Goal: Task Accomplishment & Management: Use online tool/utility

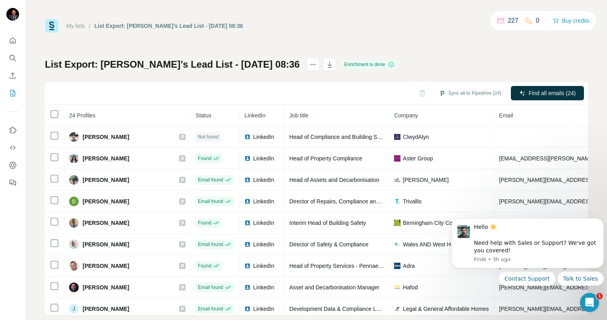
scroll to position [148, 0]
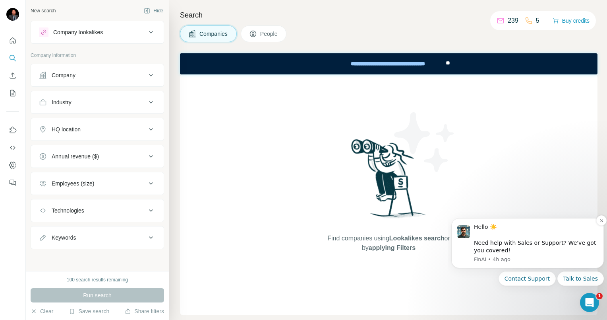
click at [533, 242] on div "Hello ☀️ ​ Need help with Sales or Support? We've got you covered!" at bounding box center [536, 238] width 124 height 31
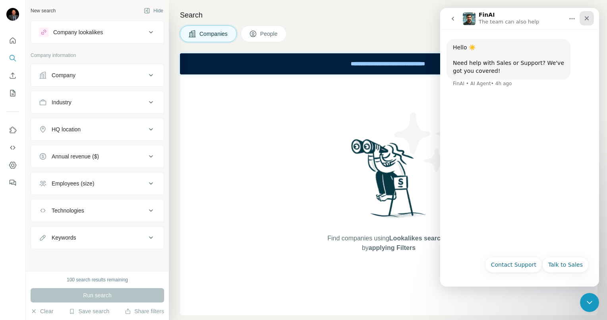
click at [584, 17] on icon "Close" at bounding box center [587, 18] width 6 height 6
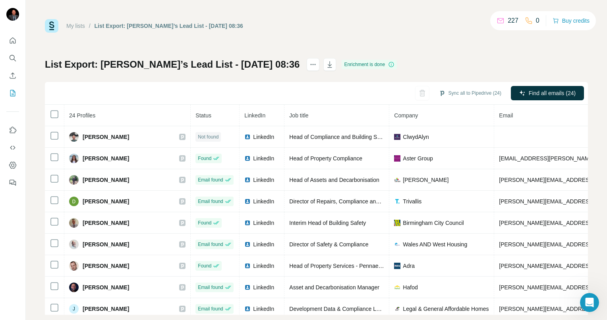
scroll to position [148, 0]
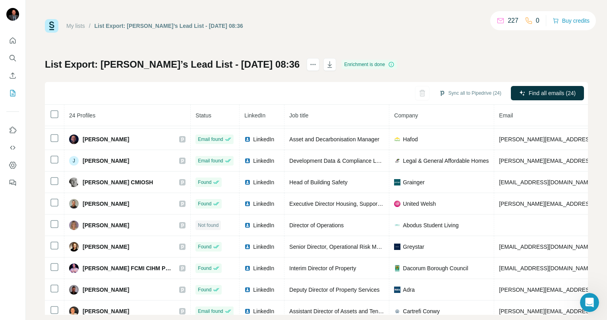
click at [389, 64] on icon at bounding box center [391, 64] width 5 height 5
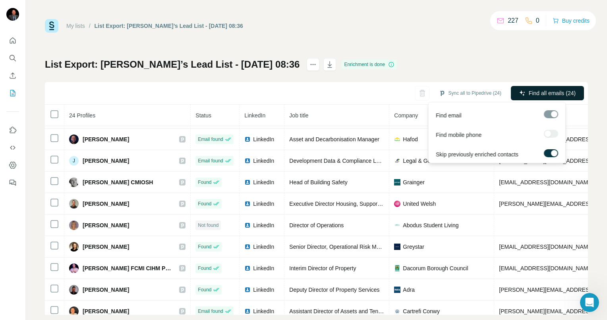
click at [535, 95] on span "Find all emails (24)" at bounding box center [552, 93] width 47 height 8
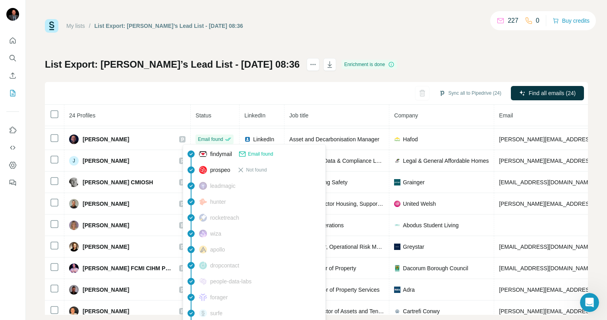
click at [246, 154] on icon at bounding box center [242, 153] width 6 height 5
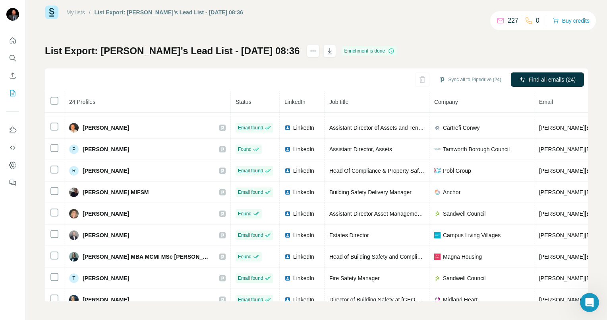
scroll to position [321, 0]
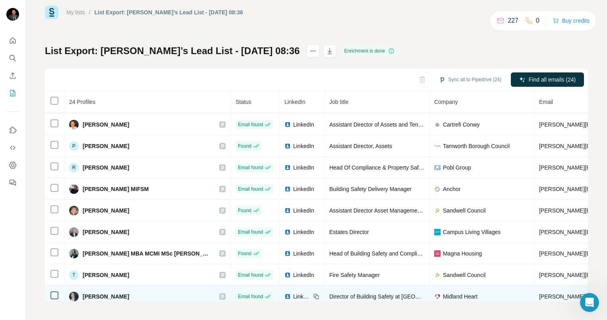
click at [285, 293] on img at bounding box center [288, 296] width 6 height 6
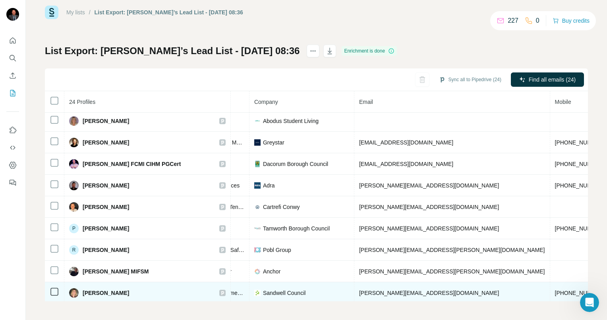
scroll to position [327, 180]
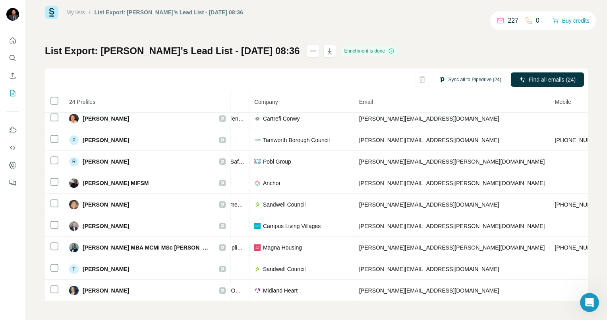
click at [469, 79] on button "Sync all to Pipedrive (24)" at bounding box center [471, 80] width 74 height 12
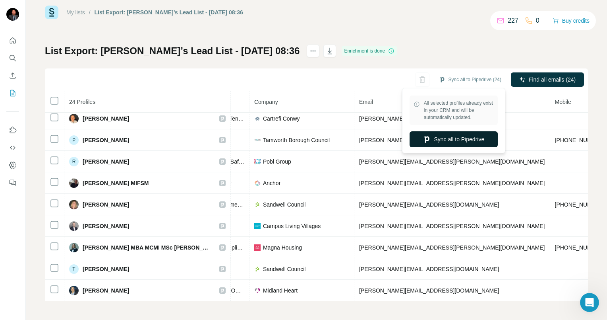
click at [452, 135] on button "Sync all to Pipedrive" at bounding box center [454, 139] width 88 height 16
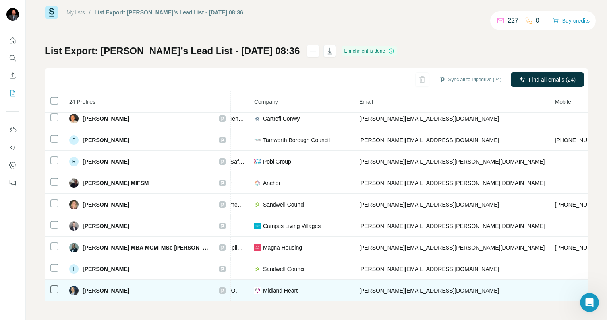
click at [102, 286] on span "[PERSON_NAME]" at bounding box center [106, 290] width 47 height 8
click at [105, 287] on span "[PERSON_NAME]" at bounding box center [106, 290] width 47 height 8
